Goal: Transaction & Acquisition: Download file/media

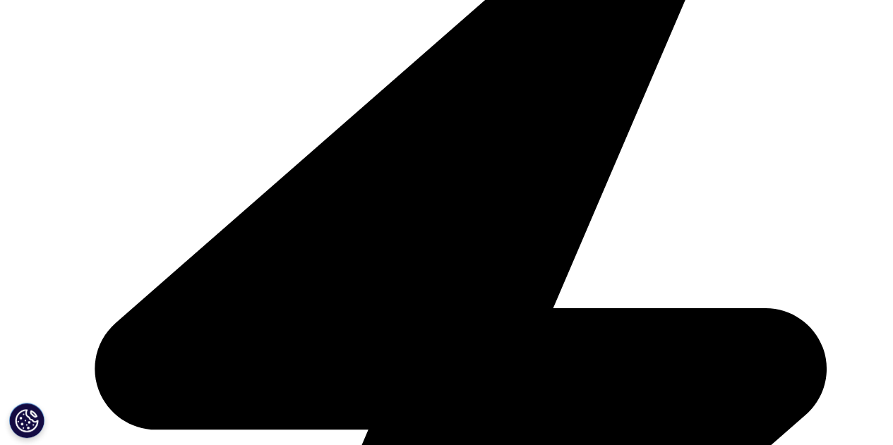
scroll to position [424, 0]
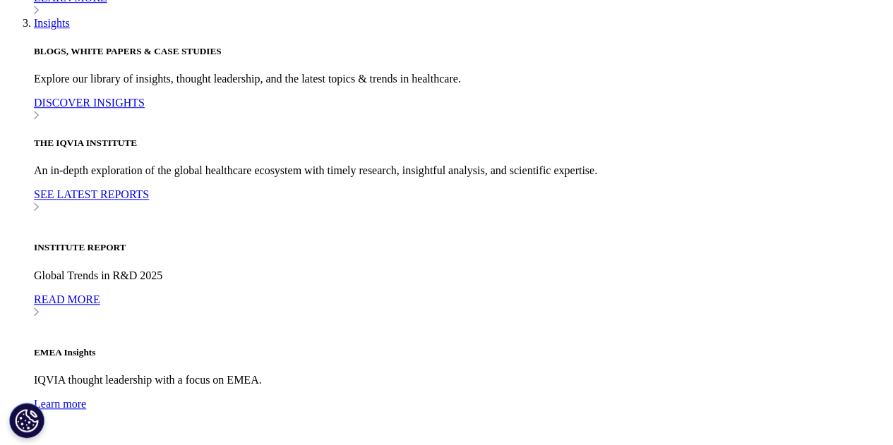
scroll to position [3174, 0]
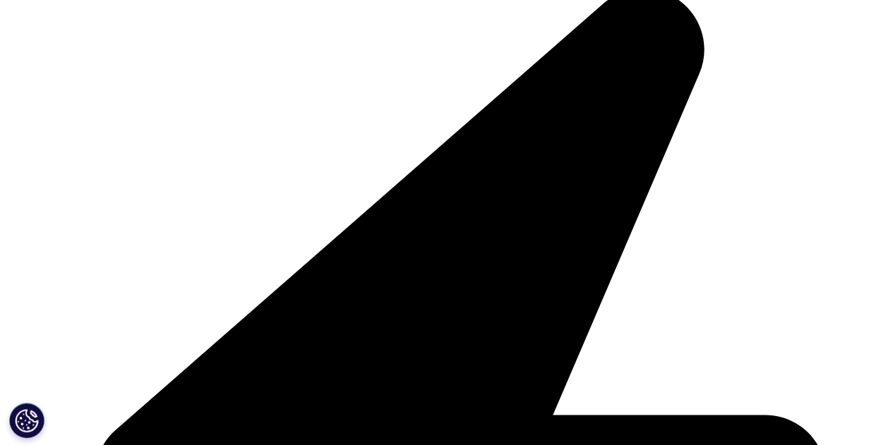
scroll to position [353, 0]
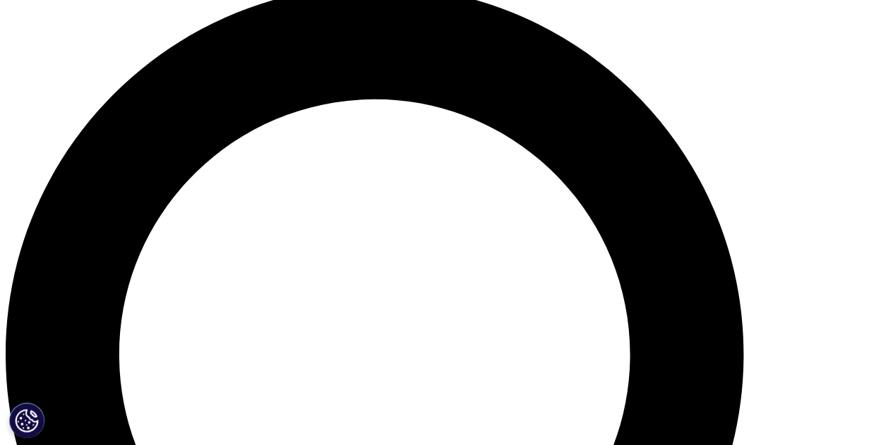
scroll to position [706, 0]
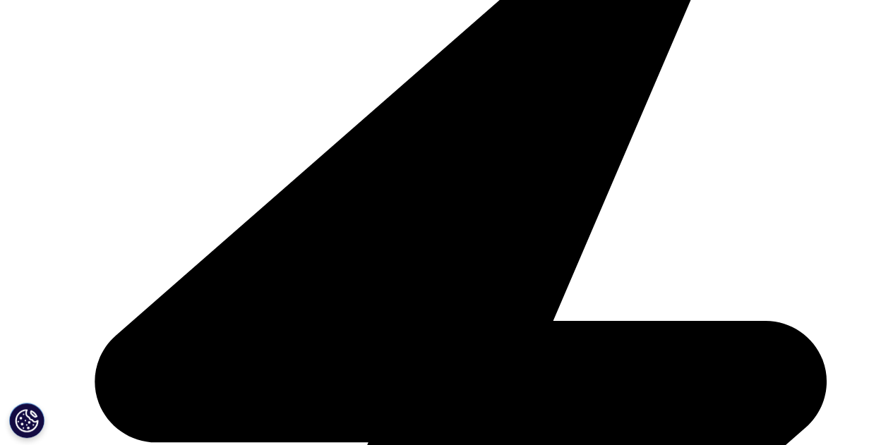
scroll to position [424, 0]
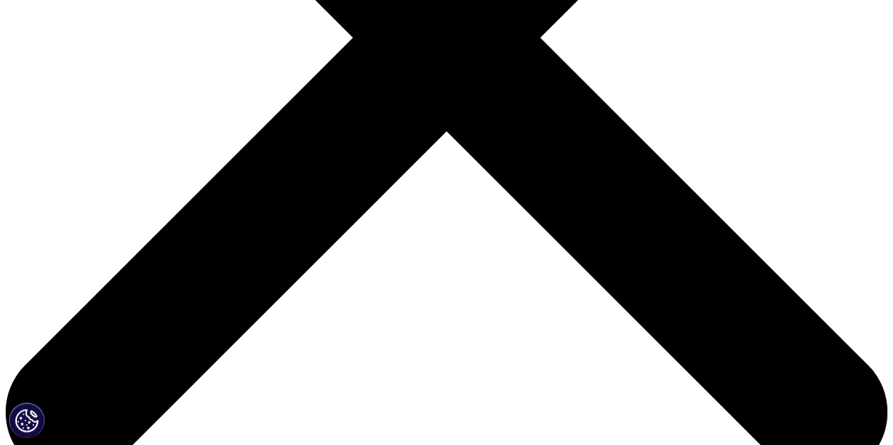
drag, startPoint x: 300, startPoint y: 349, endPoint x: 309, endPoint y: 340, distance: 13.5
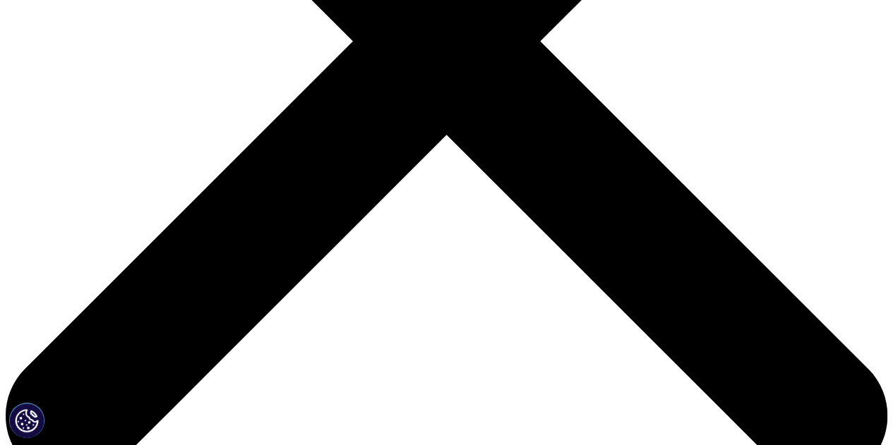
scroll to position [424, 0]
